Goal: Task Accomplishment & Management: Use online tool/utility

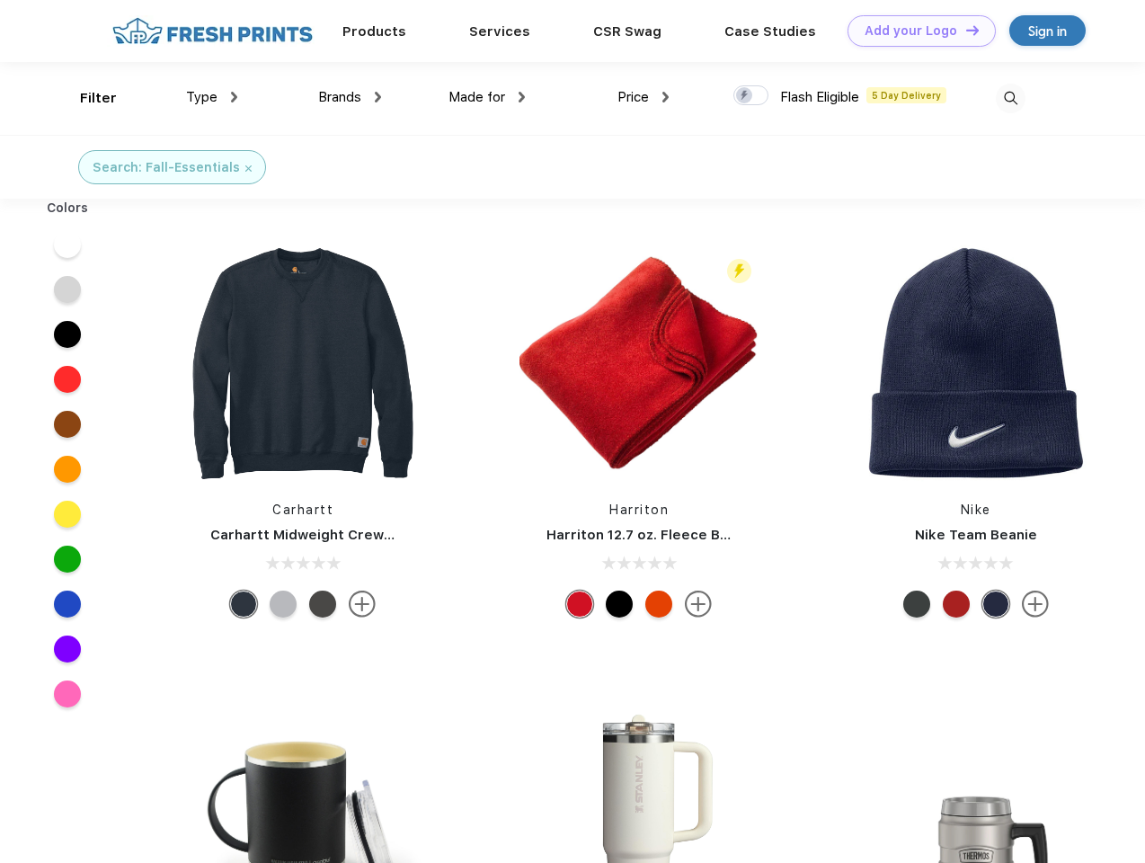
click at [915, 31] on link "Add your Logo Design Tool" at bounding box center [921, 30] width 148 height 31
click at [0, 0] on div "Design Tool" at bounding box center [0, 0] width 0 height 0
click at [964, 30] on link "Add your Logo Design Tool" at bounding box center [921, 30] width 148 height 31
click at [86, 98] on div "Filter" at bounding box center [98, 98] width 37 height 21
click at [212, 97] on span "Type" at bounding box center [201, 97] width 31 height 16
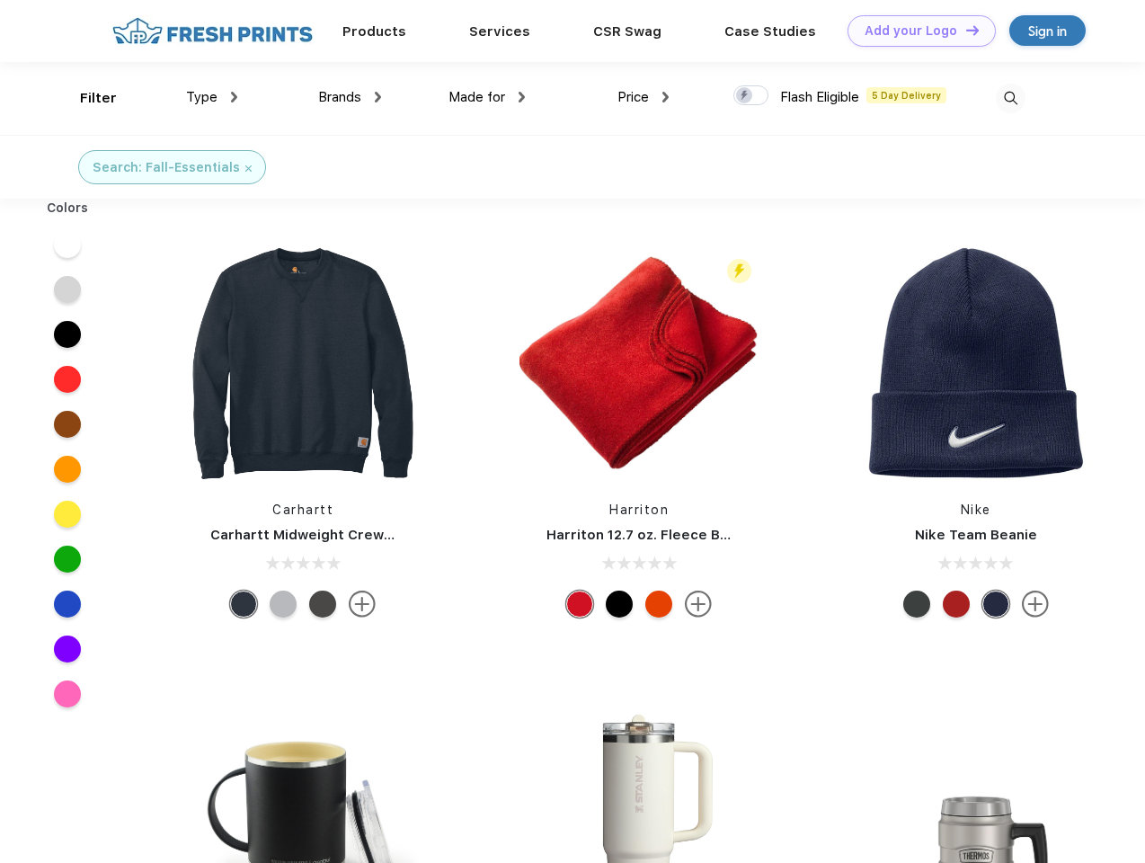
click at [350, 97] on span "Brands" at bounding box center [339, 97] width 43 height 16
click at [487, 97] on span "Made for" at bounding box center [476, 97] width 57 height 16
click at [643, 97] on span "Price" at bounding box center [632, 97] width 31 height 16
click at [751, 96] on div at bounding box center [750, 95] width 35 height 20
click at [745, 96] on input "checkbox" at bounding box center [739, 90] width 12 height 12
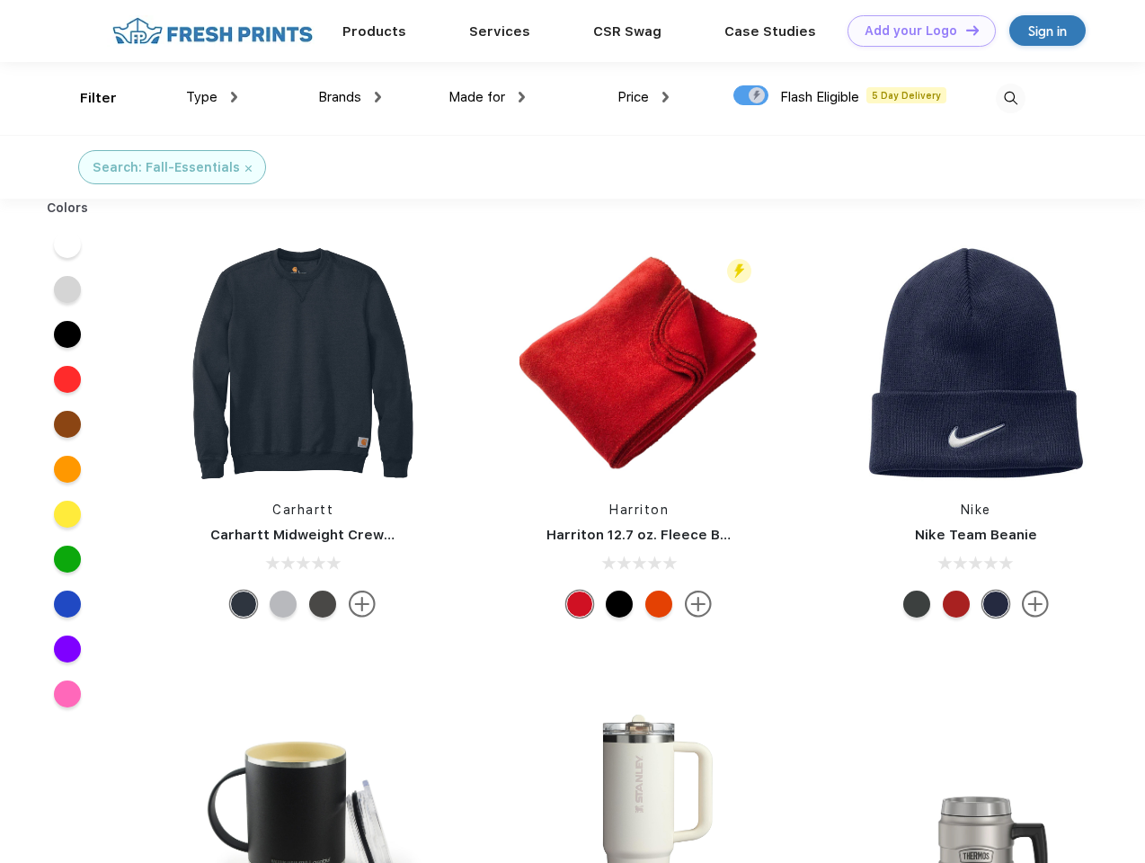
click at [1010, 98] on img at bounding box center [1011, 99] width 30 height 30
